Goal: Information Seeking & Learning: Learn about a topic

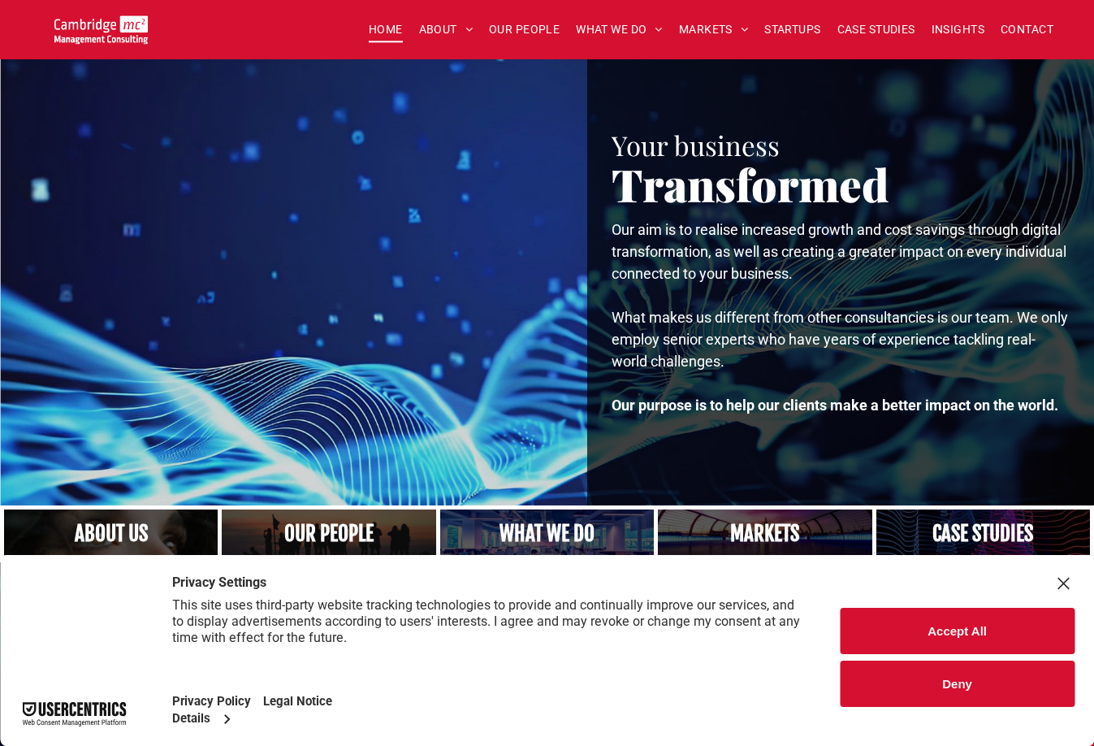
scroll to position [244, 0]
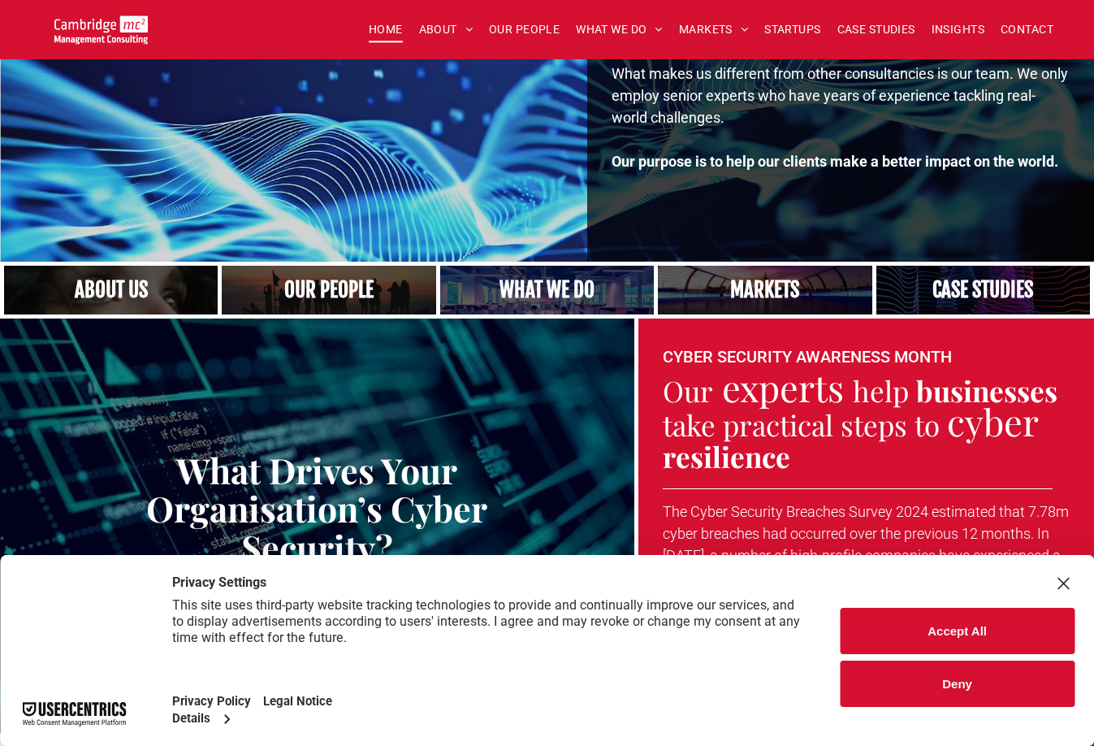
click at [715, 286] on link at bounding box center [765, 290] width 227 height 52
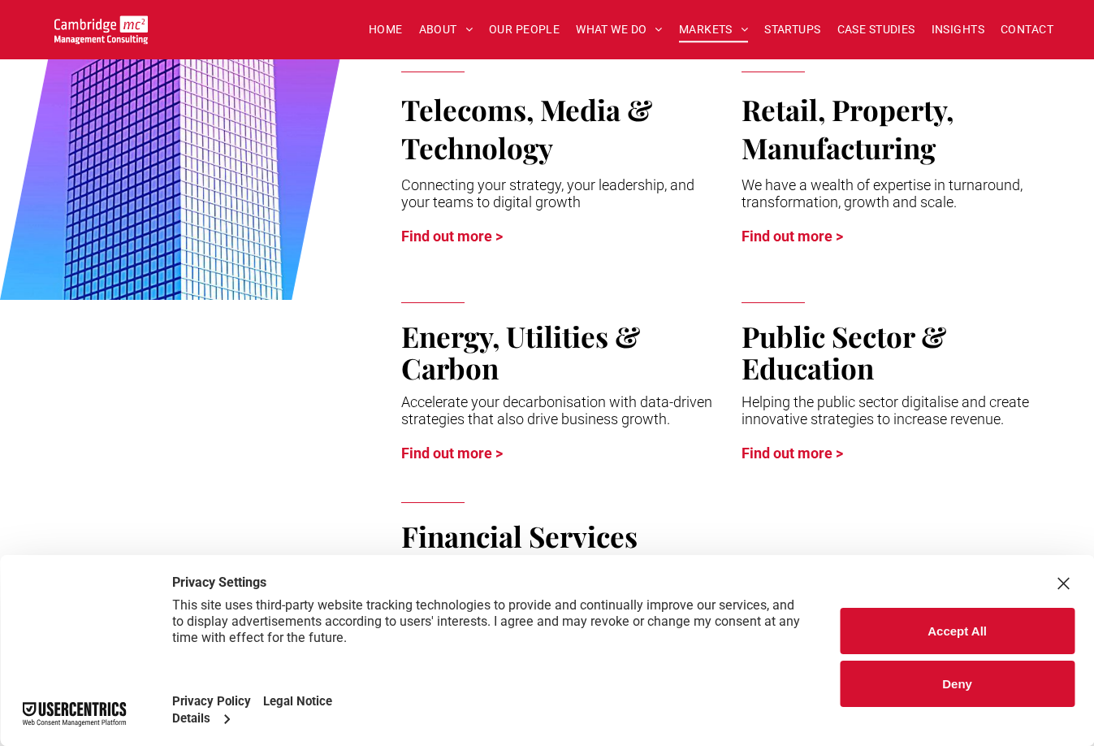
scroll to position [894, 0]
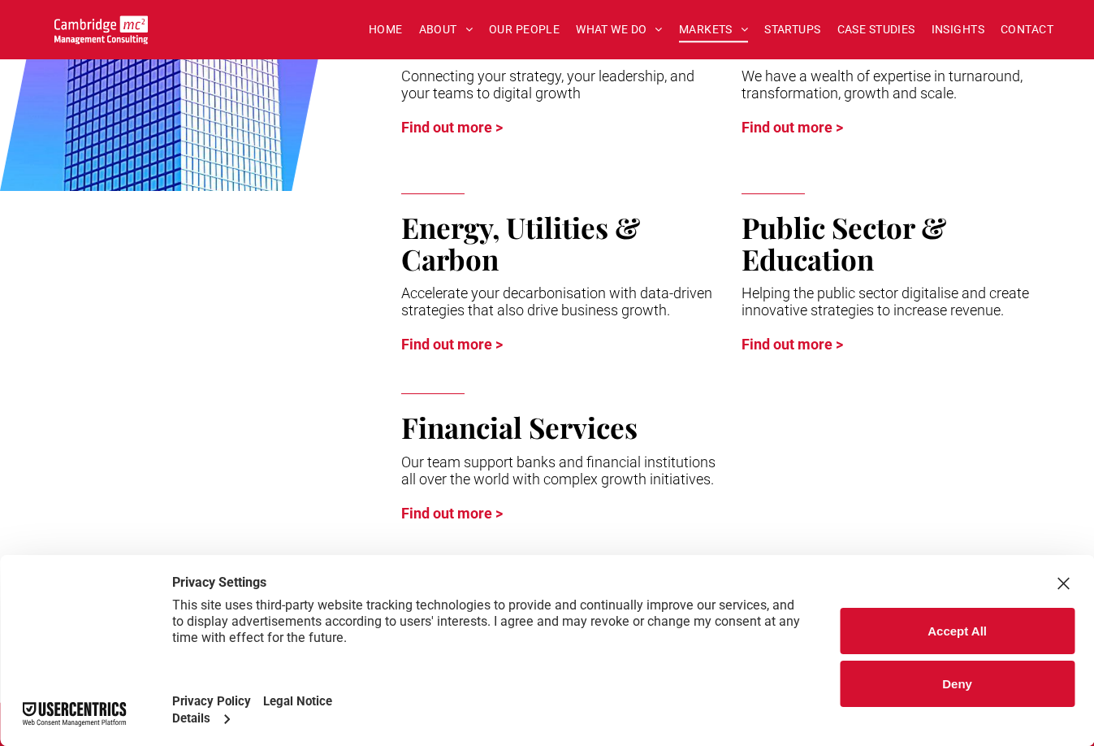
click at [563, 461] on span "Our team support banks and financial institutions all over the world with compl…" at bounding box center [558, 470] width 314 height 34
click at [496, 514] on link "Find out more >" at bounding box center [452, 512] width 102 height 17
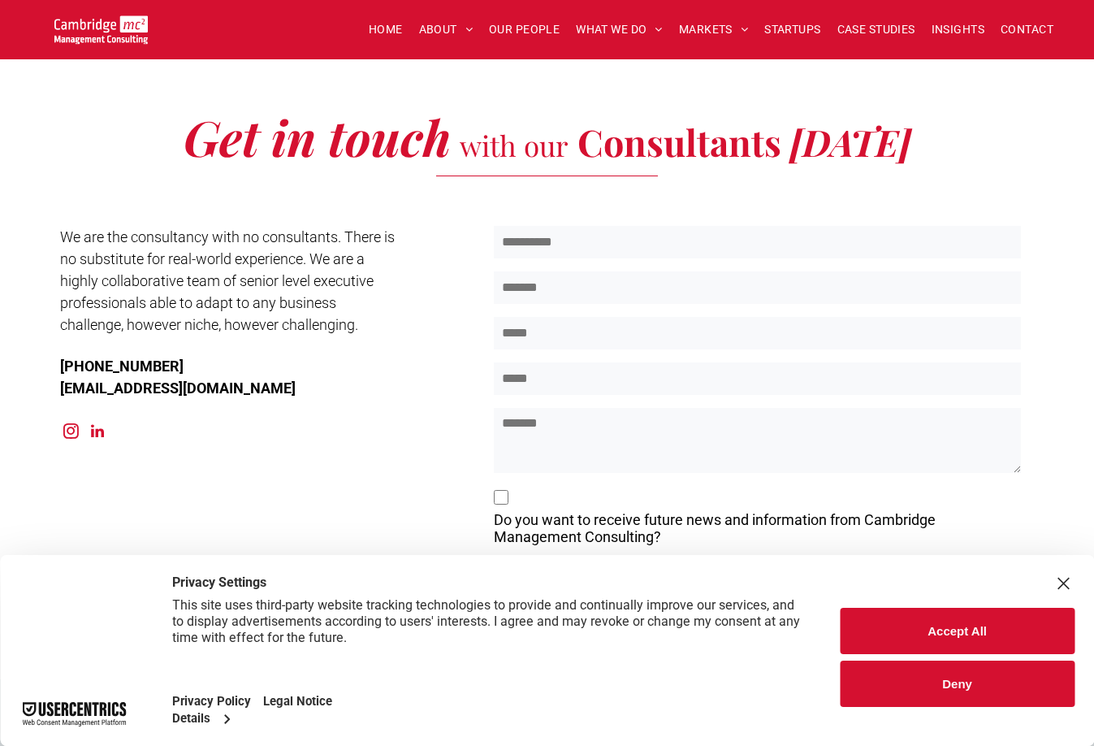
scroll to position [4630, 0]
